Goal: Information Seeking & Learning: Learn about a topic

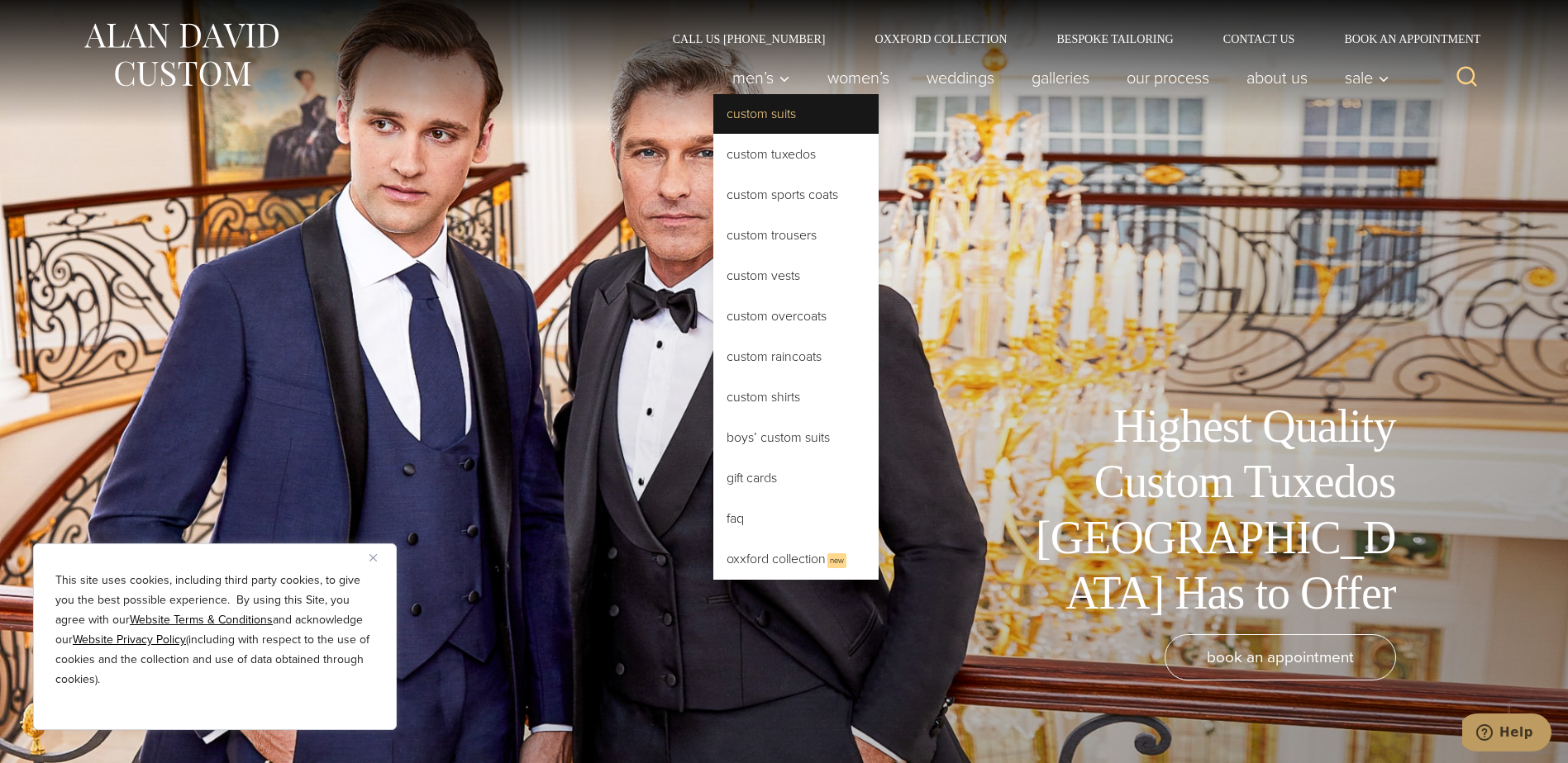
click at [759, 116] on link "Custom Suits" at bounding box center [795, 114] width 165 height 40
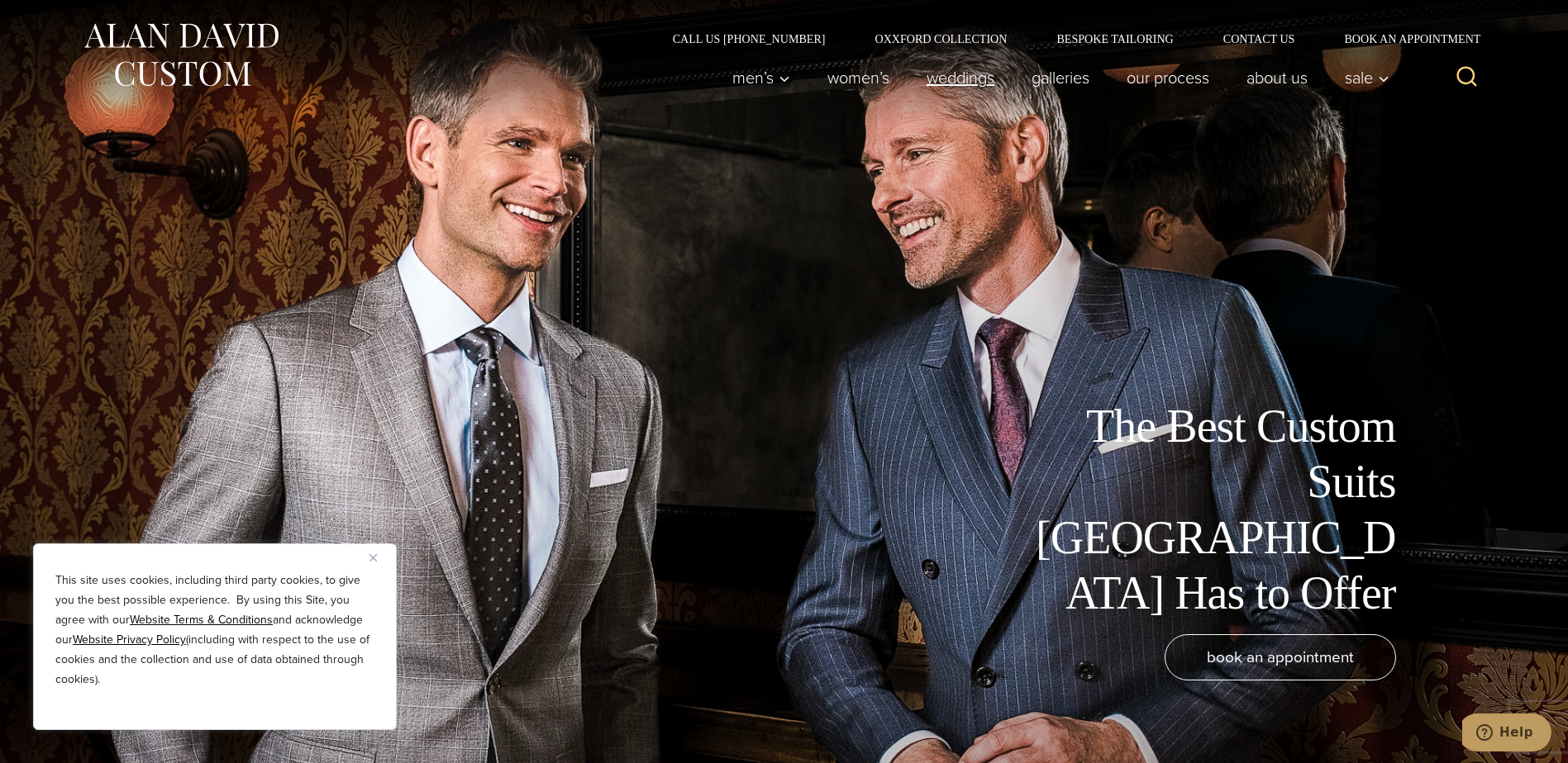
click at [958, 86] on link "weddings" at bounding box center [960, 77] width 105 height 33
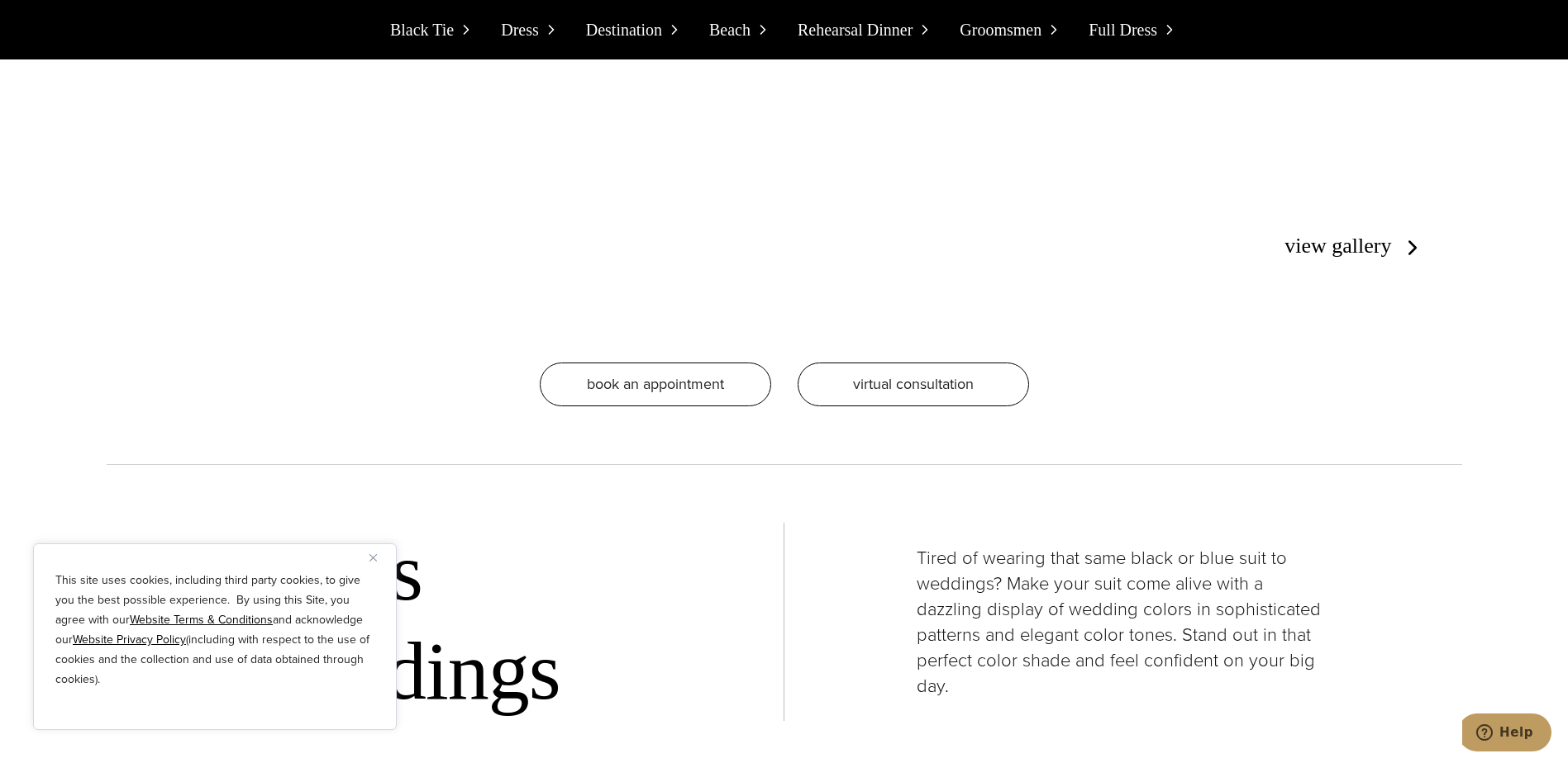
scroll to position [3635, 0]
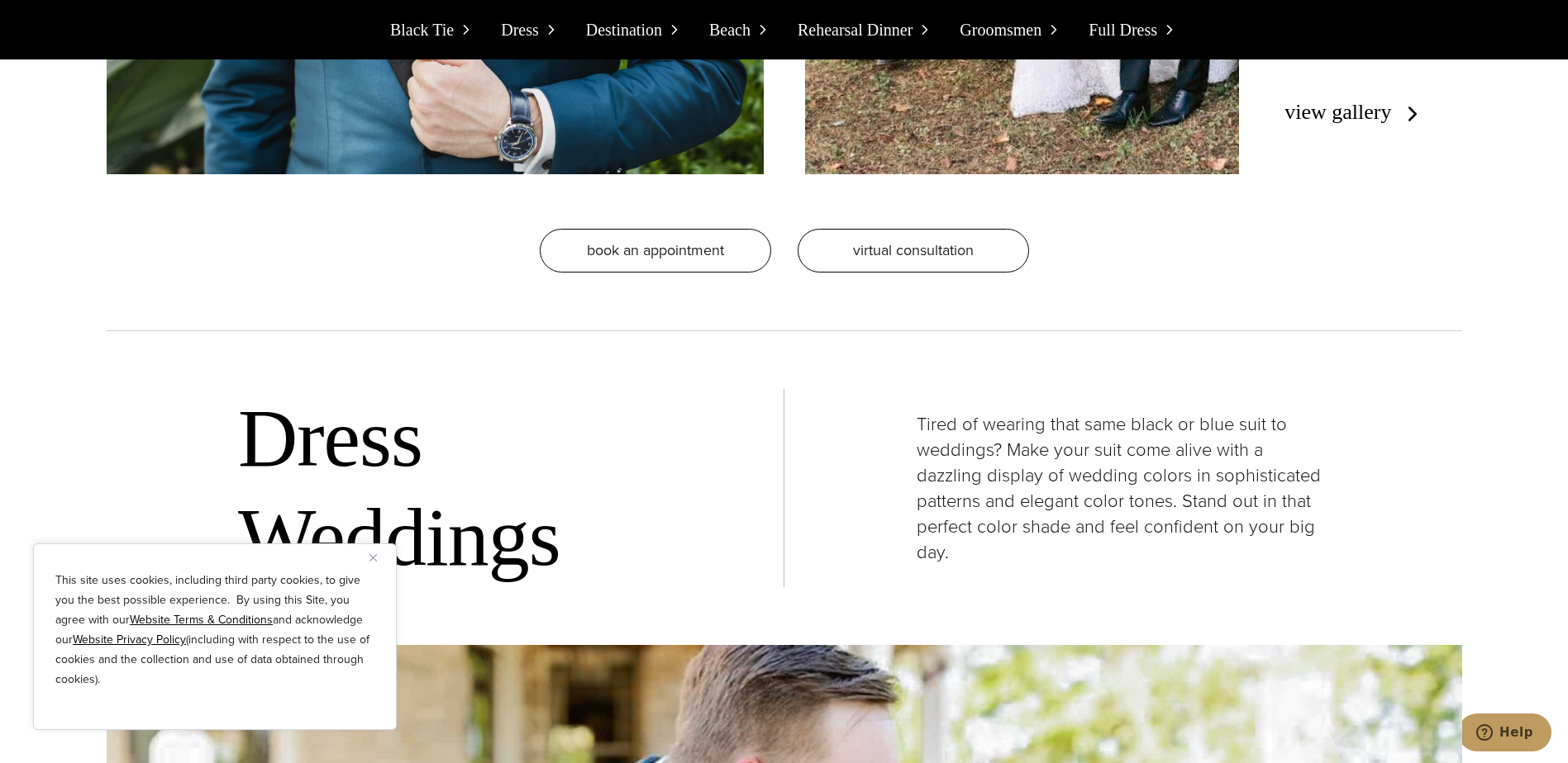
click at [1324, 116] on link "view gallery" at bounding box center [1354, 112] width 140 height 24
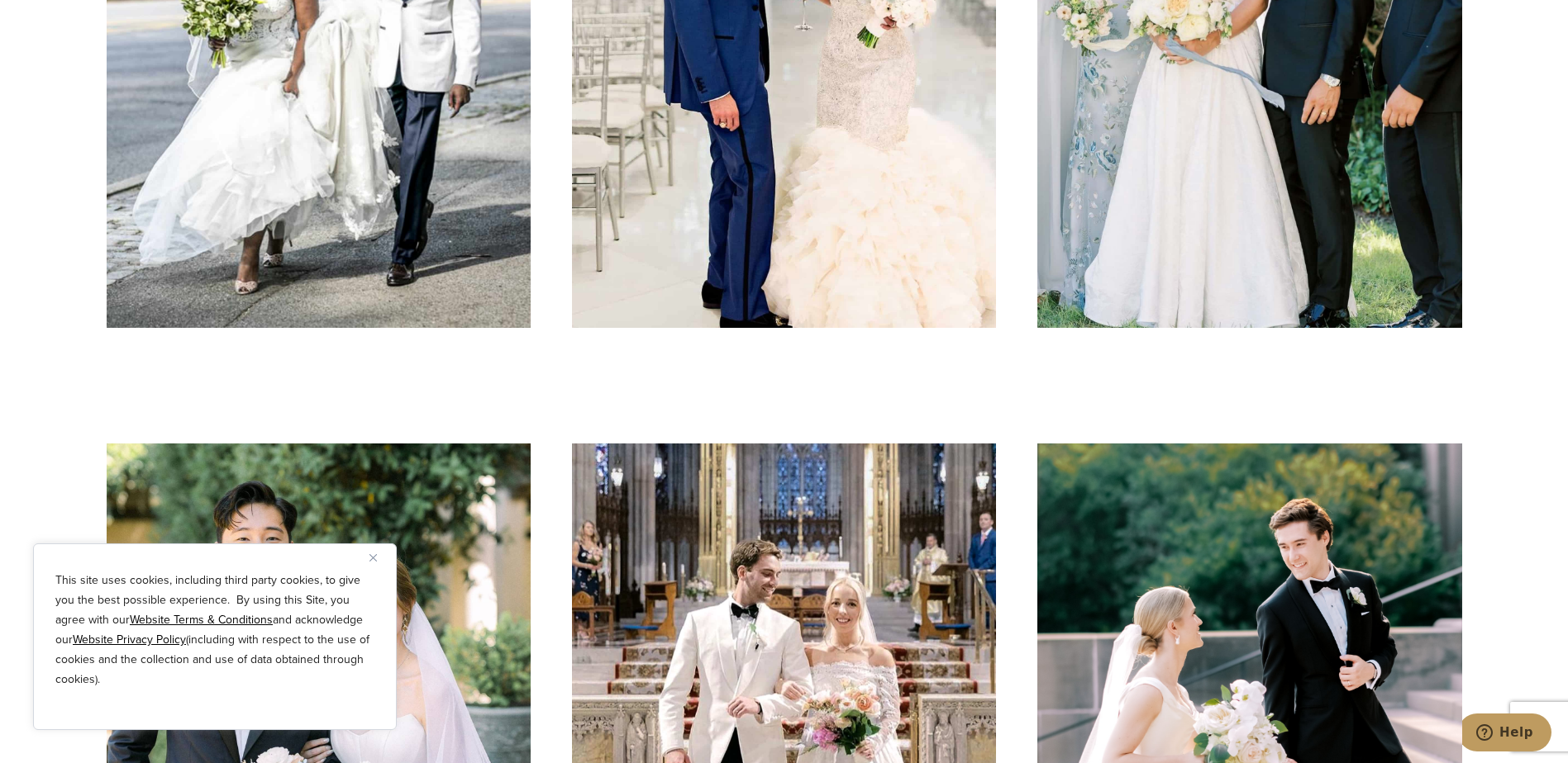
scroll to position [3470, 0]
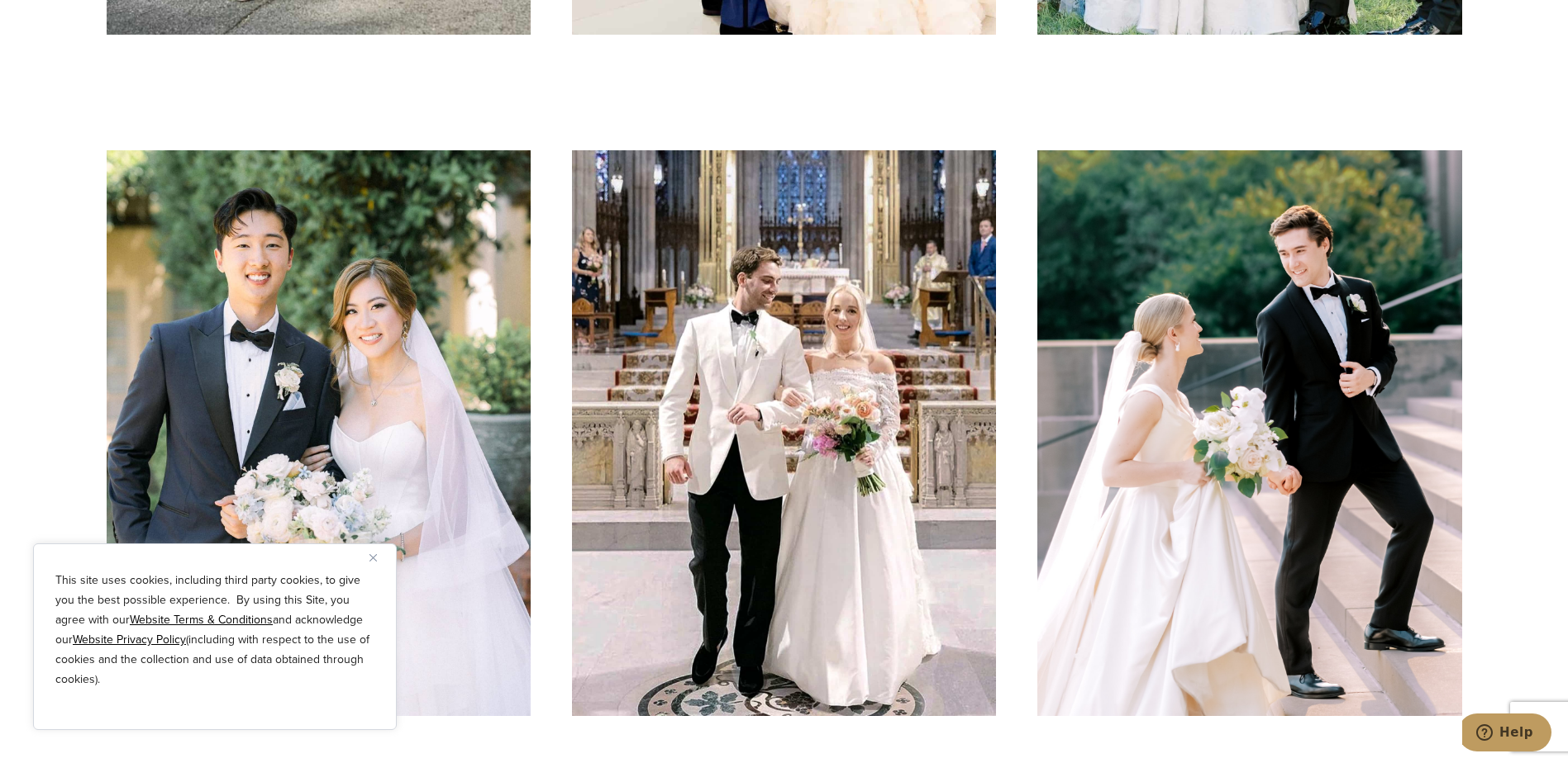
click at [375, 556] on img "Close" at bounding box center [373, 558] width 7 height 7
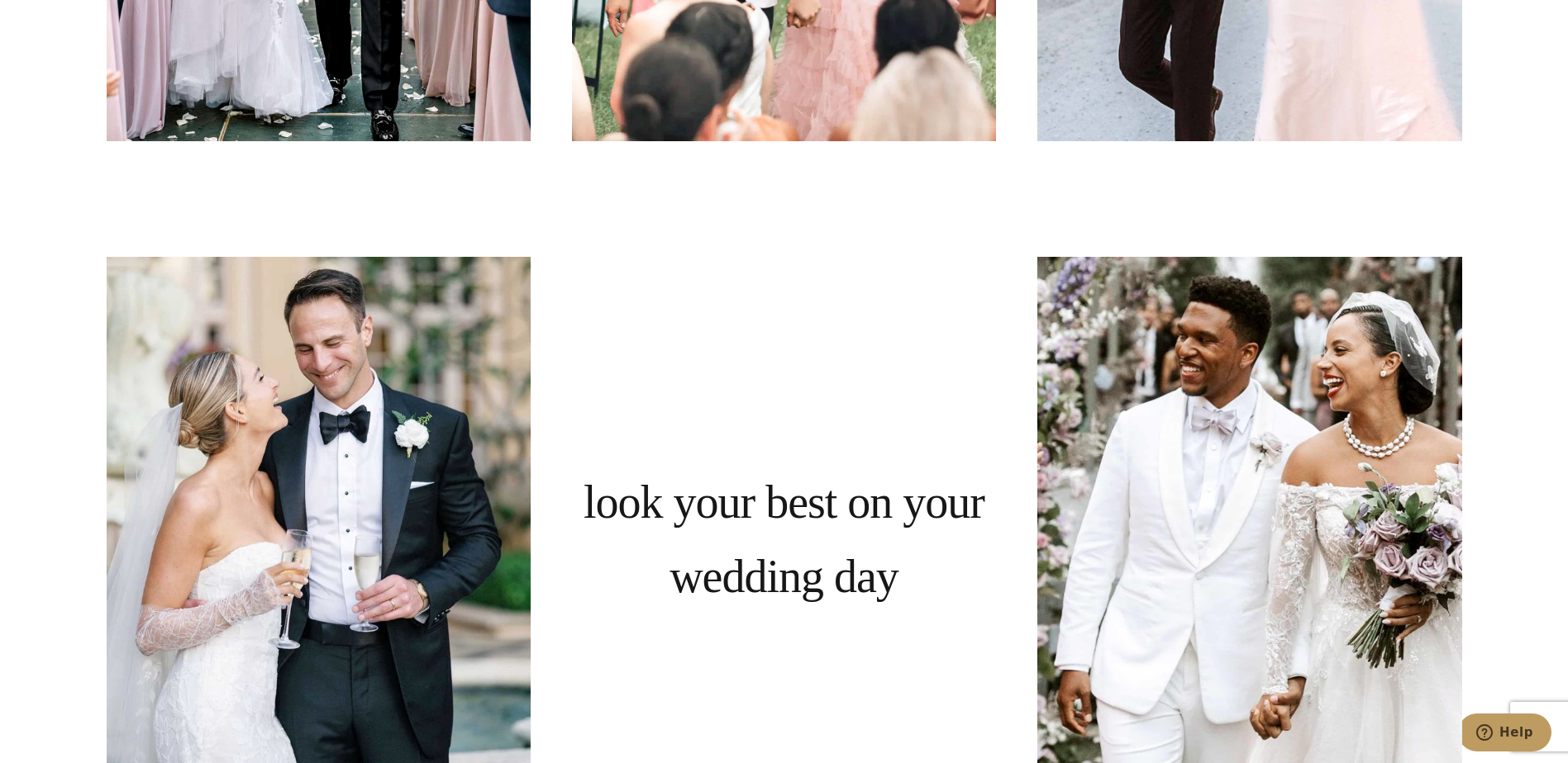
scroll to position [0, 0]
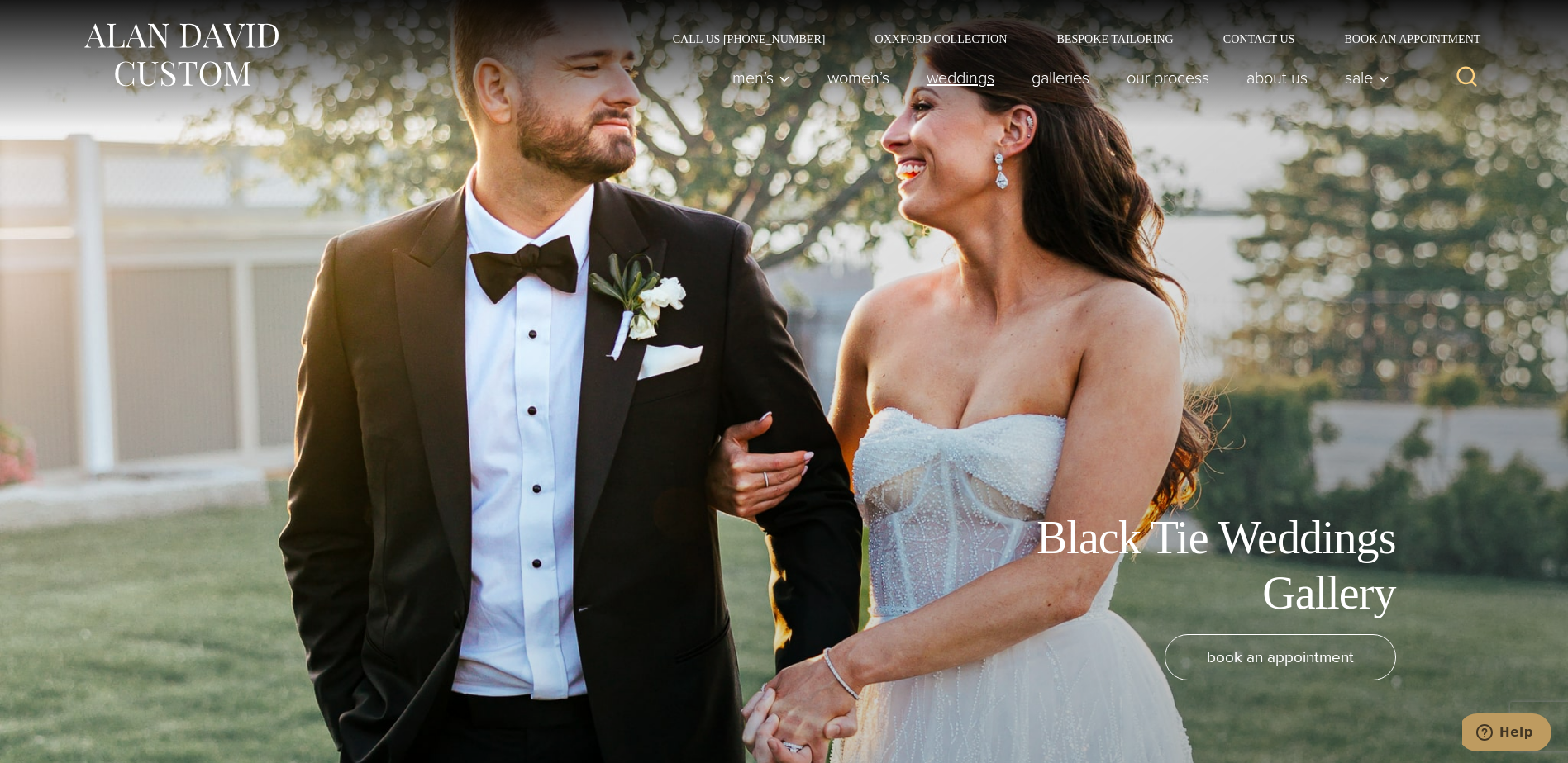
click at [940, 77] on link "weddings" at bounding box center [960, 77] width 105 height 33
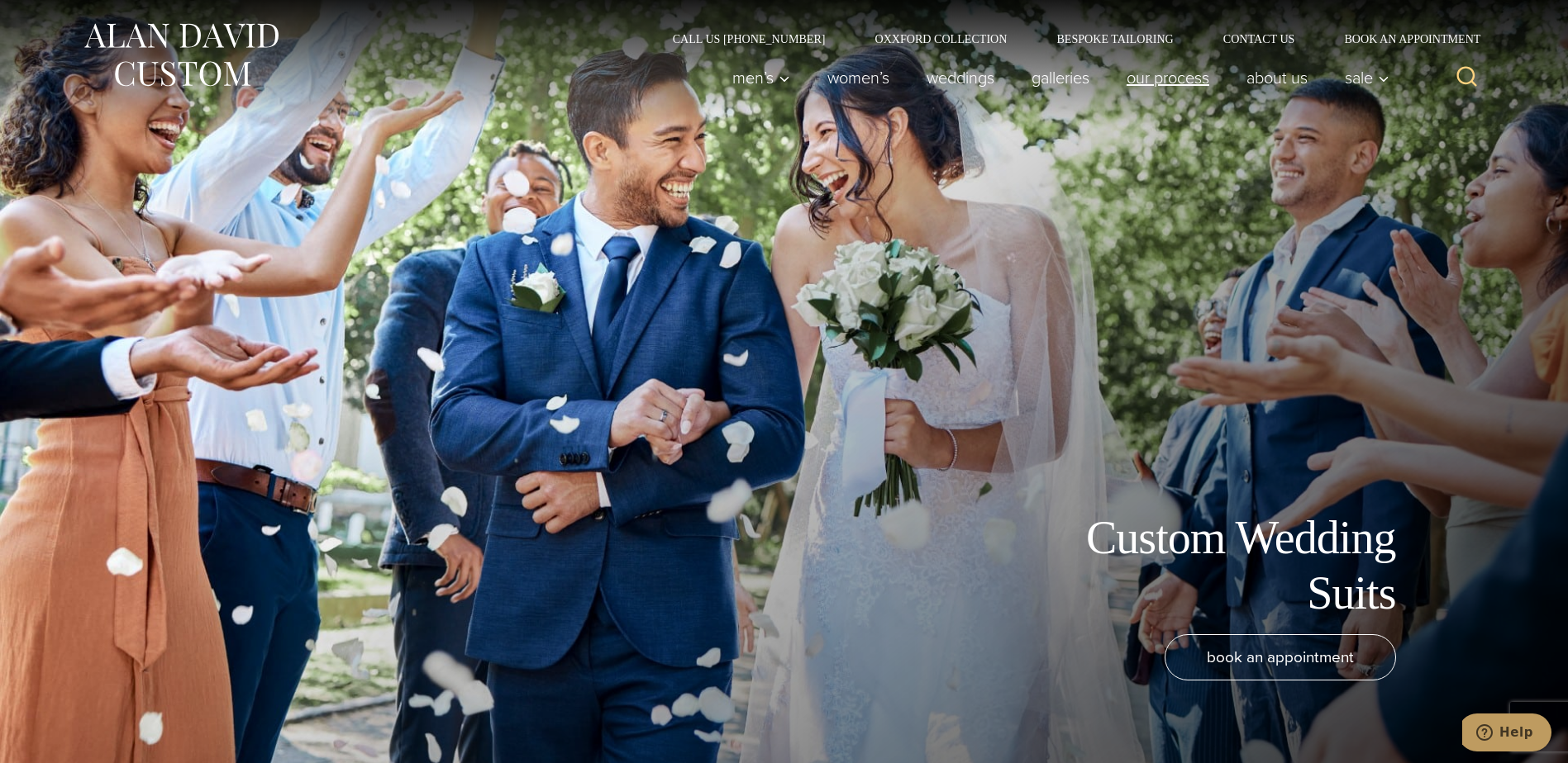
click at [1192, 81] on link "Our Process" at bounding box center [1167, 77] width 119 height 33
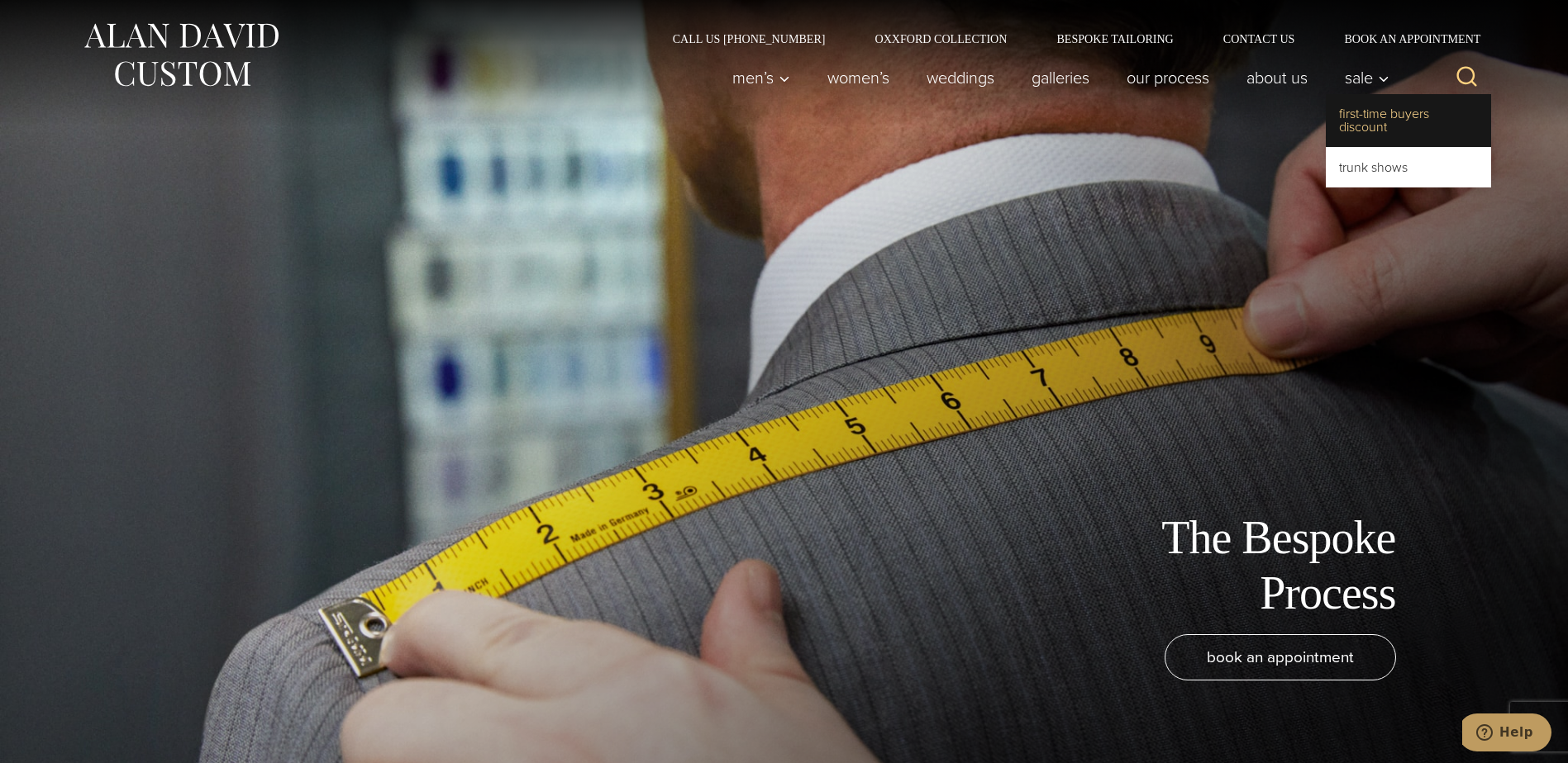
click at [1360, 121] on link "First-Time Buyers Discount" at bounding box center [1408, 120] width 165 height 53
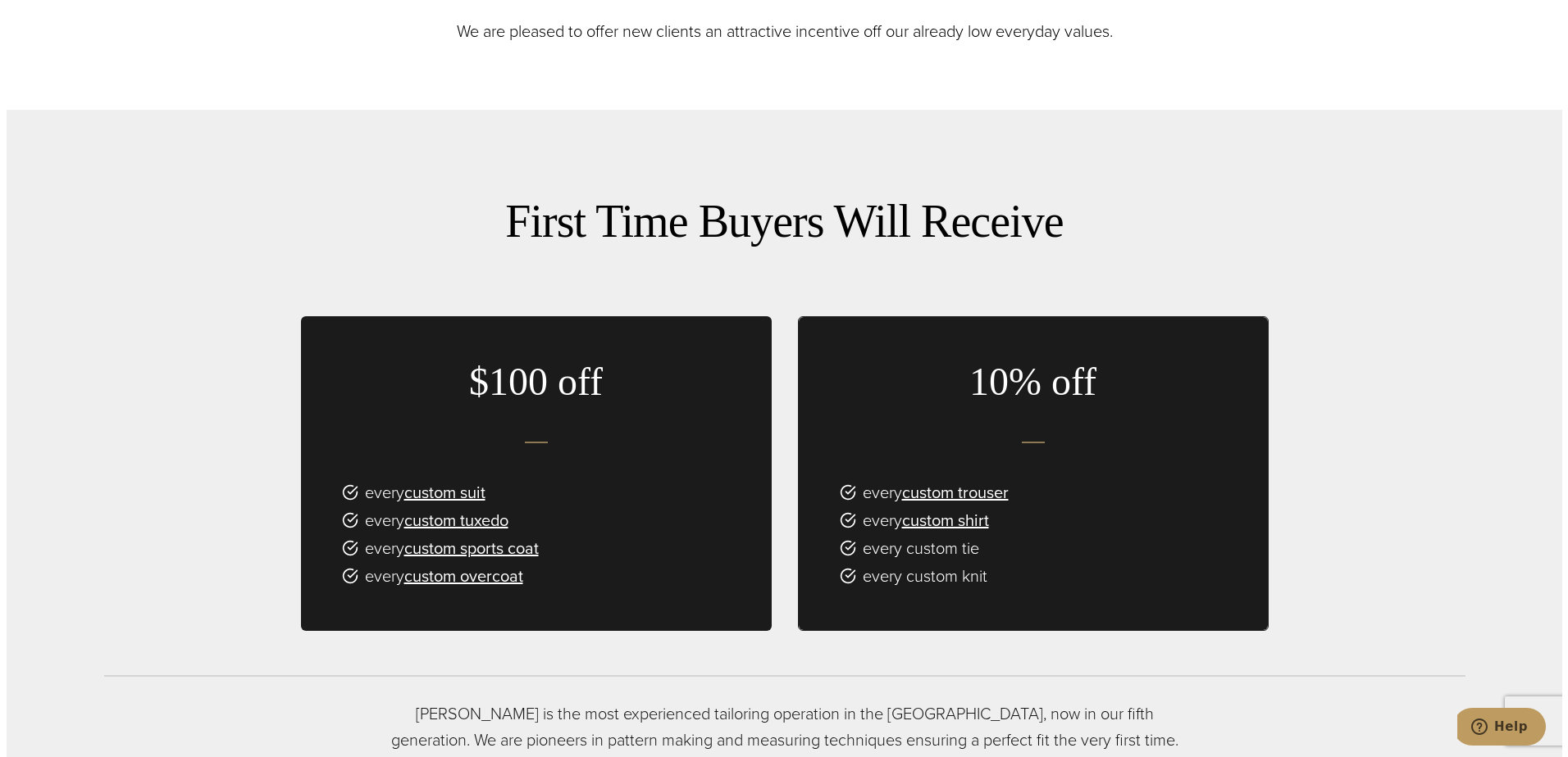
scroll to position [1065, 0]
